Goal: Information Seeking & Learning: Learn about a topic

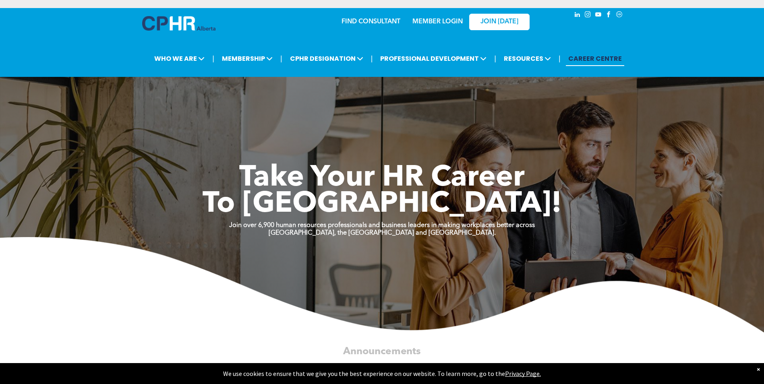
click at [512, 126] on div "Take Your HR Career To [GEOGRAPHIC_DATA]!" at bounding box center [382, 171] width 483 height 93
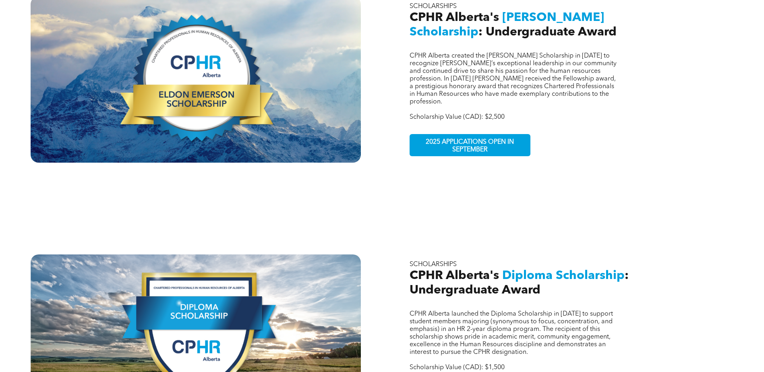
scroll to position [315, 0]
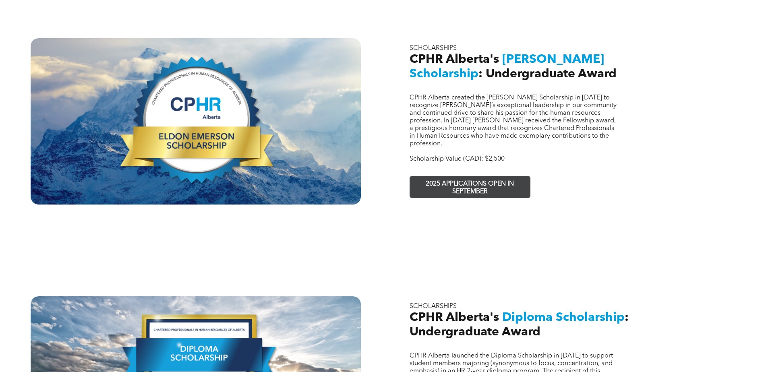
click at [431, 176] on span "2025 APPLICATIONS OPEN IN SEPTEMBER" at bounding box center [470, 187] width 118 height 23
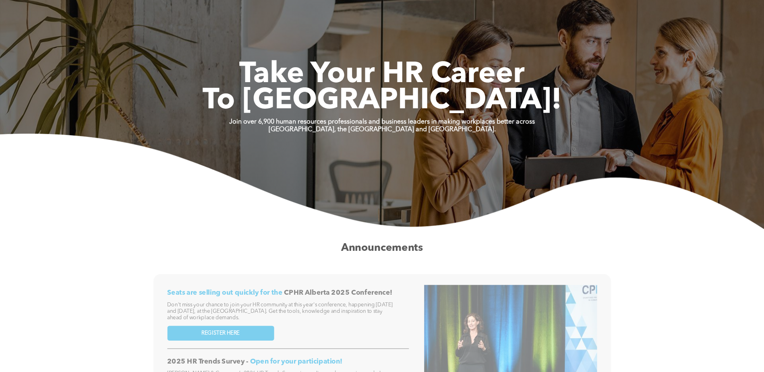
scroll to position [108, 0]
